Goal: Check status: Check status

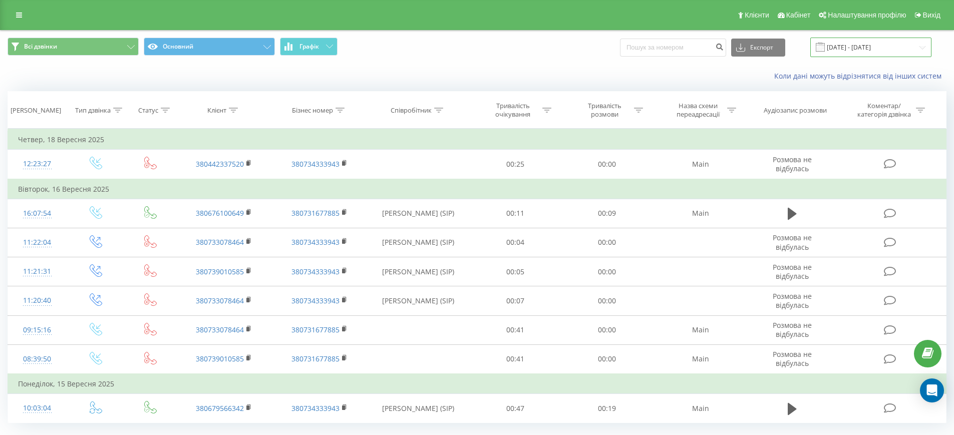
click at [890, 51] on input "[DATE] - [DATE]" at bounding box center [870, 48] width 121 height 20
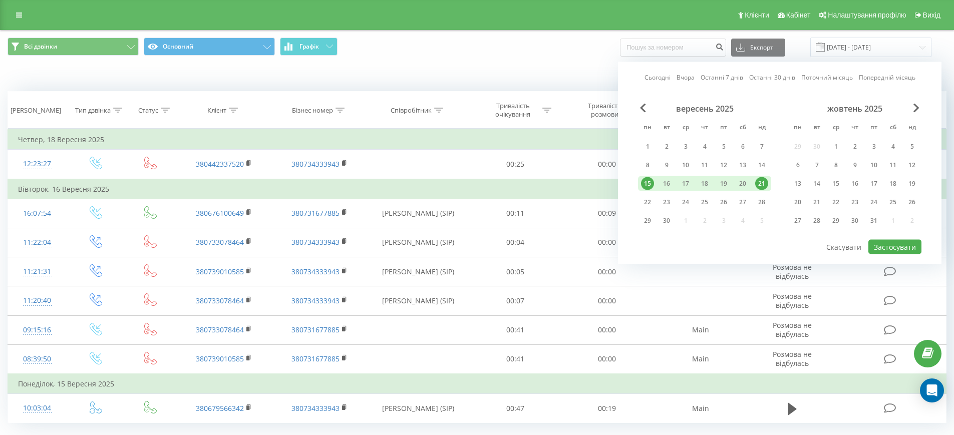
click at [661, 76] on link "Сьогодні" at bounding box center [657, 78] width 26 height 10
click at [887, 243] on button "Застосувати" at bounding box center [894, 247] width 53 height 15
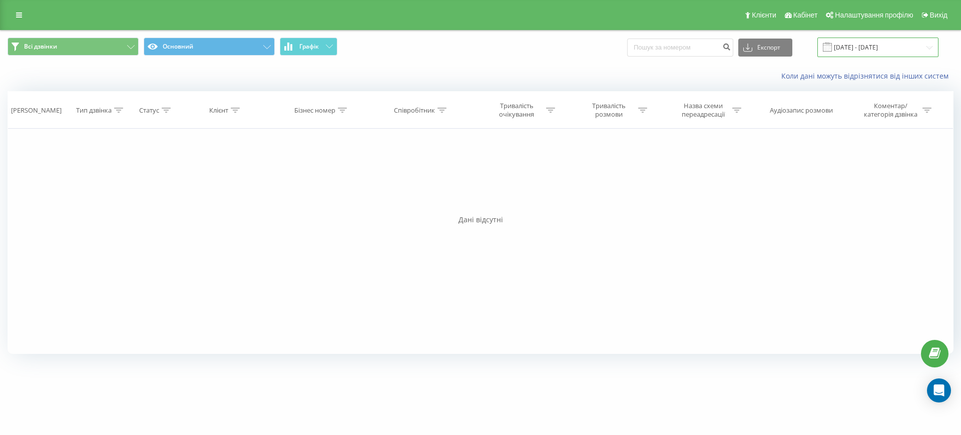
click at [896, 46] on input "[DATE] - [DATE]" at bounding box center [878, 48] width 121 height 20
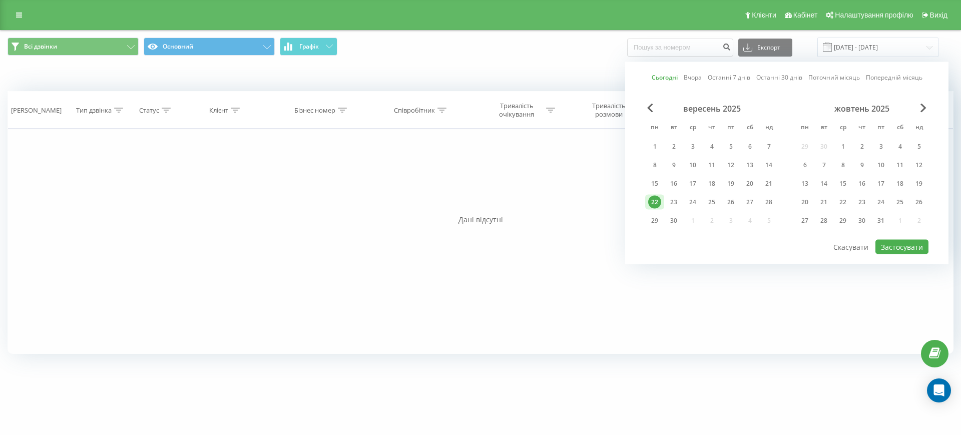
click at [724, 78] on link "Останні 7 днів" at bounding box center [729, 78] width 43 height 10
click at [908, 246] on button "Застосувати" at bounding box center [902, 247] width 53 height 15
type input "[DATE] - [DATE]"
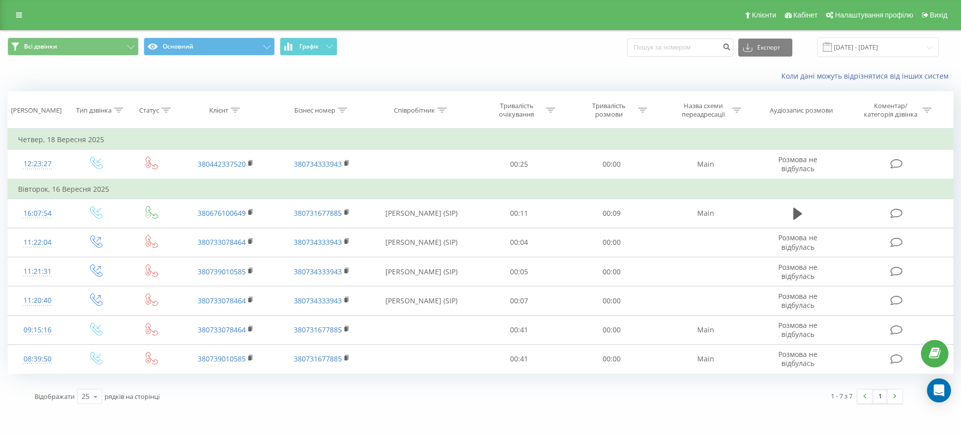
click at [464, 56] on span "Всі дзвінки Основний Графік" at bounding box center [241, 48] width 466 height 20
